Goal: Navigation & Orientation: Find specific page/section

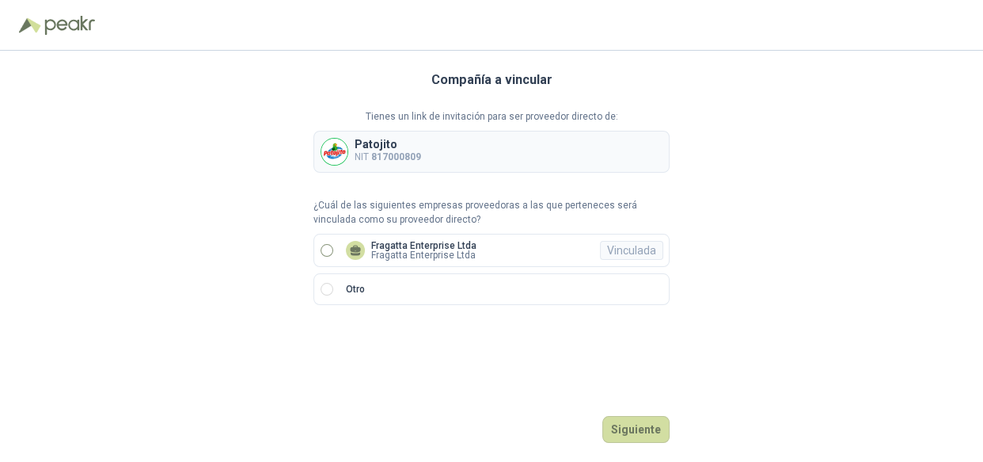
click at [383, 244] on p "Fragatta Enterprise Ltda" at bounding box center [423, 245] width 105 height 9
click at [633, 427] on button "Ingresar" at bounding box center [638, 429] width 63 height 27
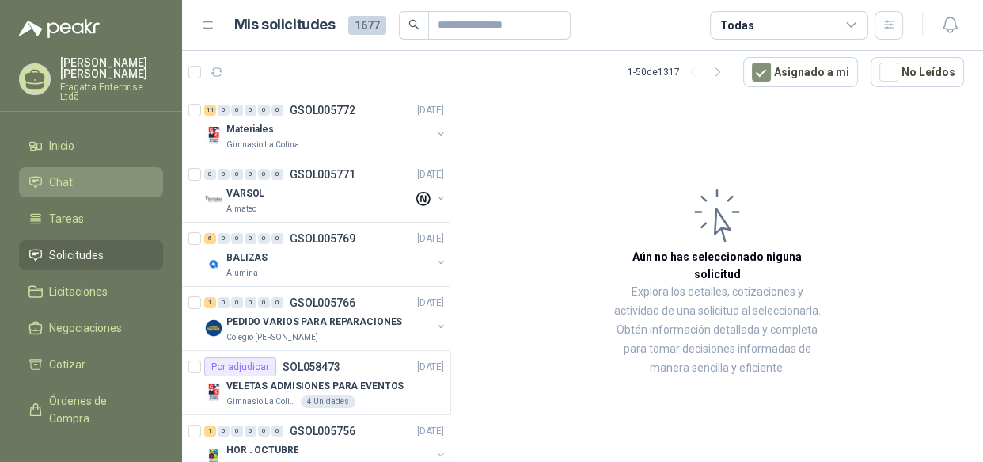
click at [78, 173] on li "Chat" at bounding box center [90, 181] width 125 height 17
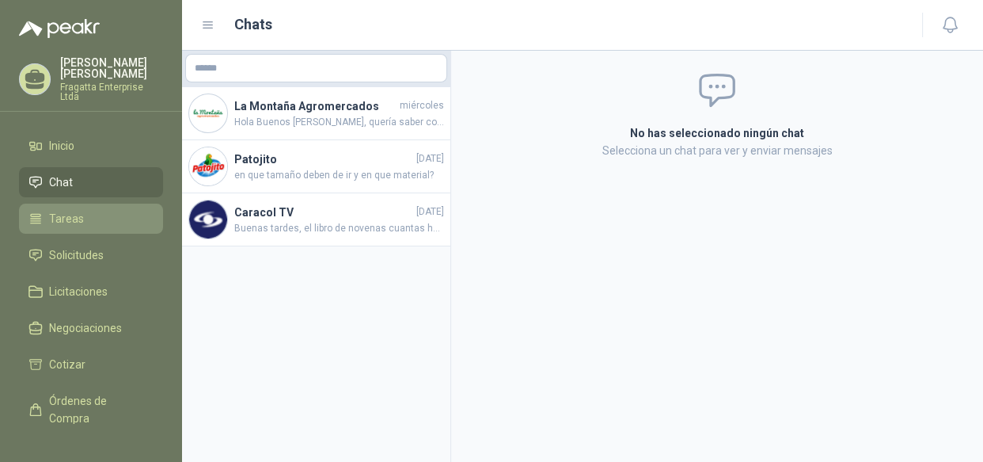
click at [88, 210] on li "Tareas" at bounding box center [90, 218] width 125 height 17
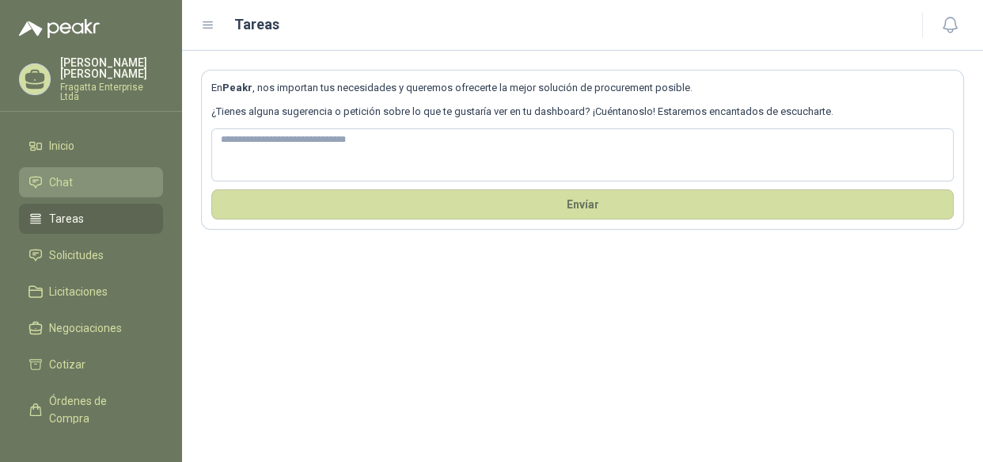
click at [90, 173] on li "Chat" at bounding box center [90, 181] width 125 height 17
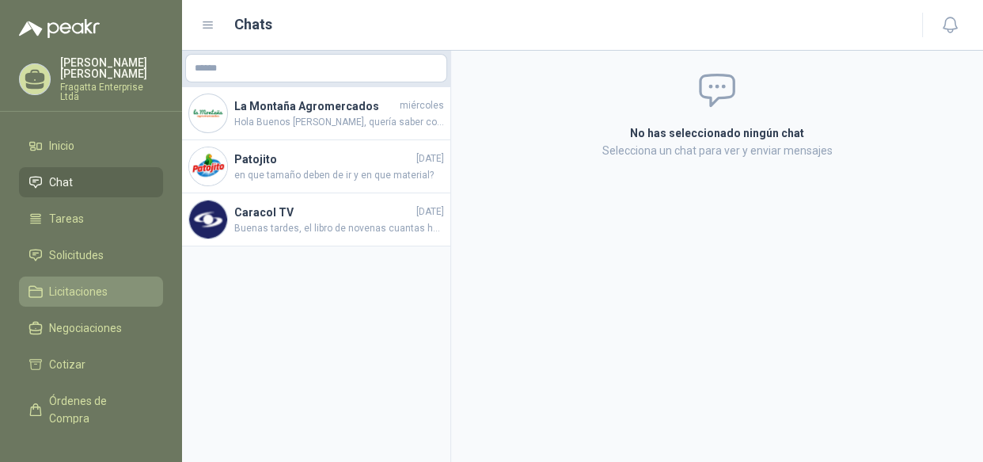
click at [92, 283] on span "Licitaciones" at bounding box center [78, 291] width 59 height 17
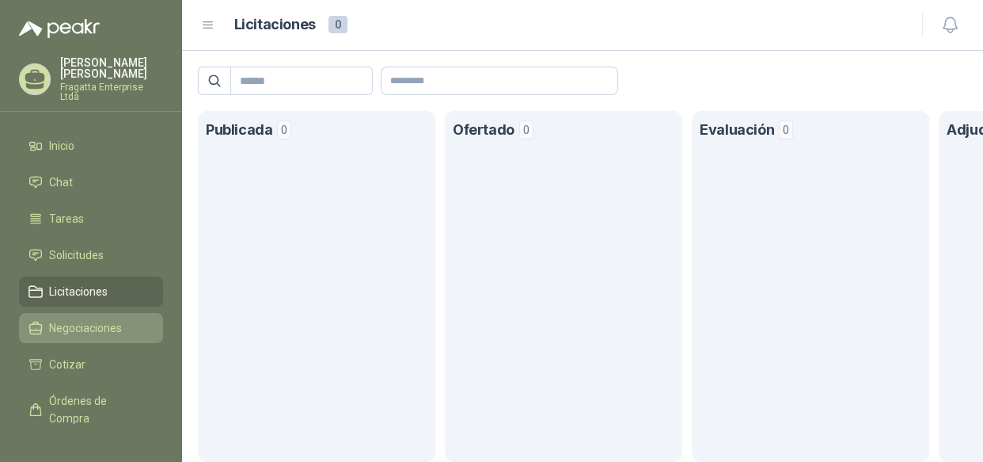
click at [104, 319] on span "Negociaciones" at bounding box center [85, 327] width 73 height 17
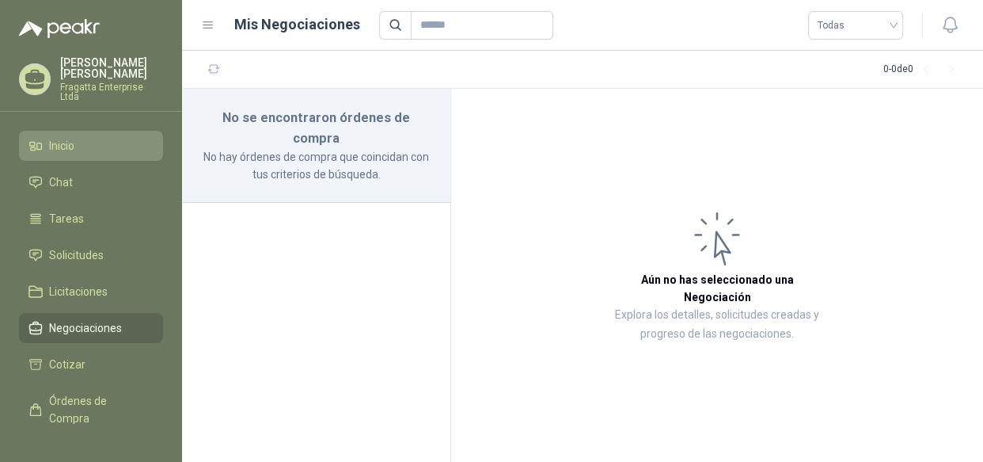
click at [104, 137] on li "Inicio" at bounding box center [90, 145] width 125 height 17
